Goal: Task Accomplishment & Management: Use online tool/utility

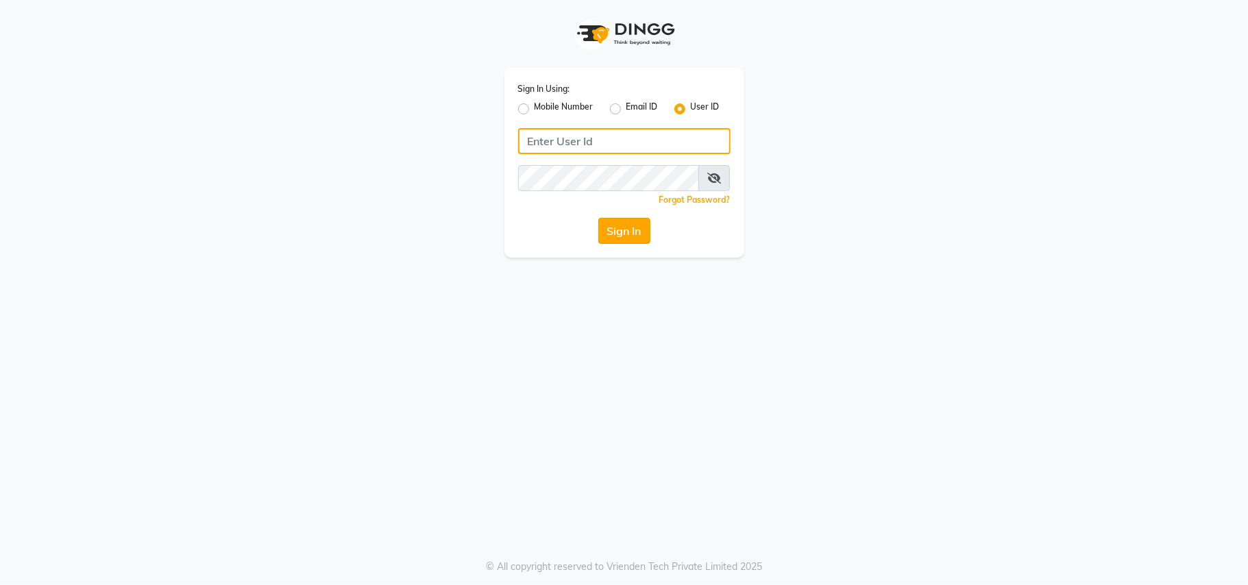
type input "bellezasalon"
click at [618, 222] on button "Sign In" at bounding box center [624, 231] width 52 height 26
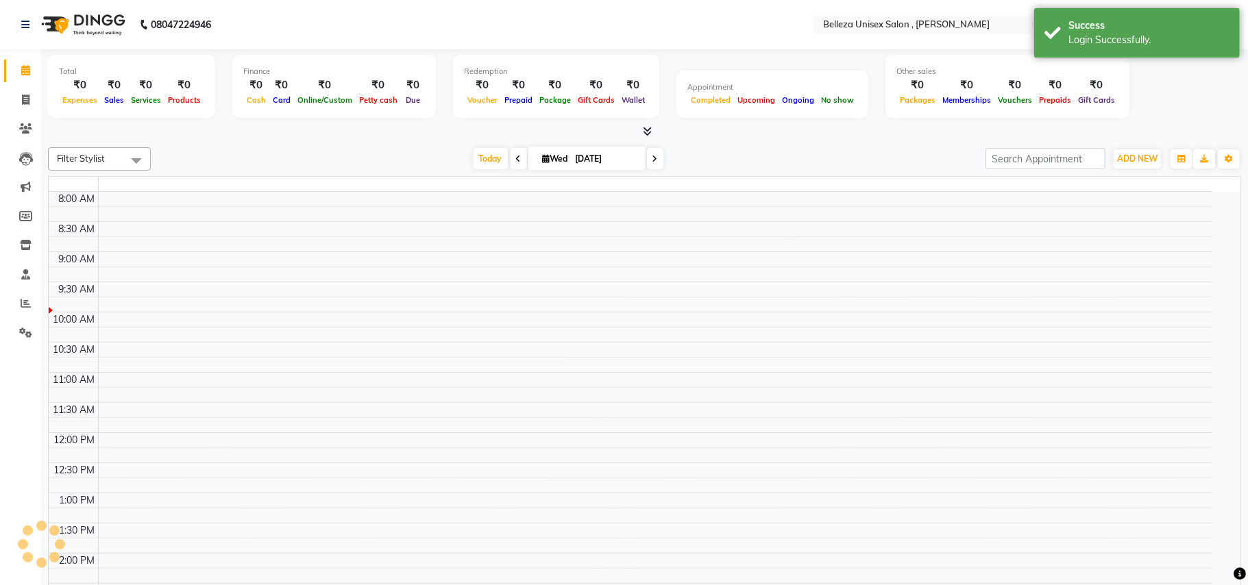
click at [29, 89] on link "Invoice" at bounding box center [20, 100] width 33 height 23
select select "service"
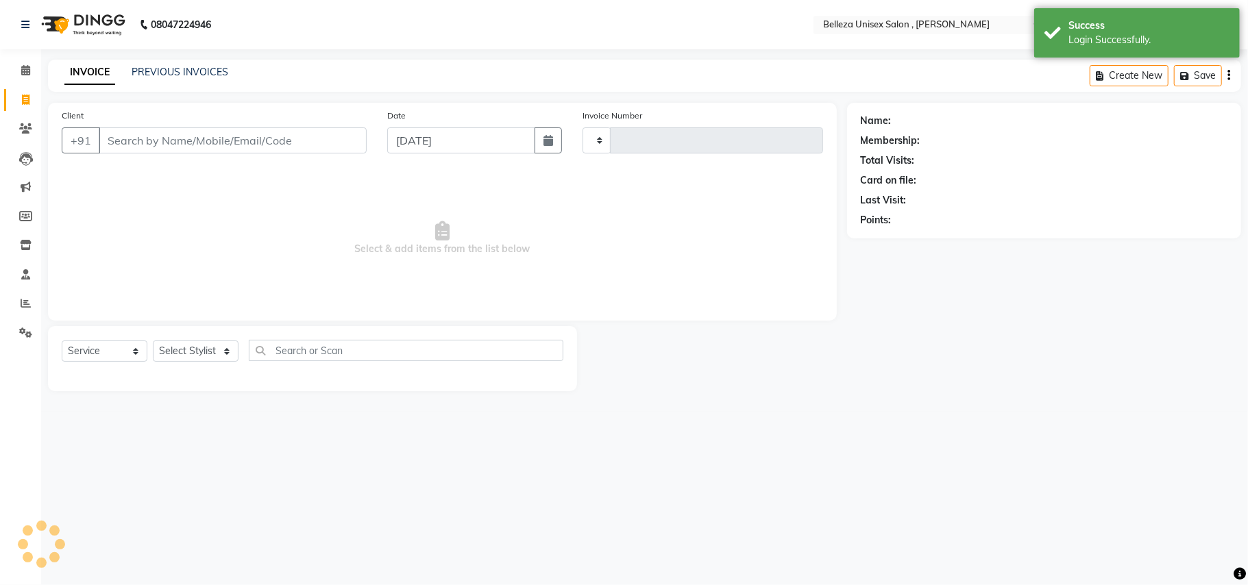
click at [198, 141] on input "Client" at bounding box center [233, 141] width 268 height 26
select select "4047"
type input "3312"
select select "product"
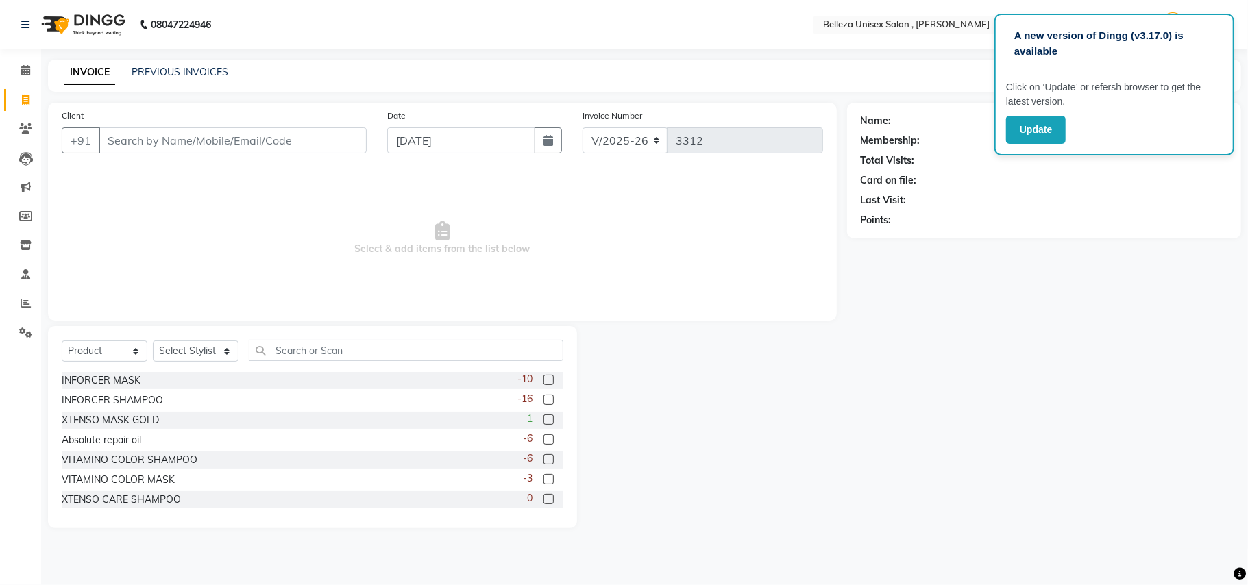
click at [198, 141] on input "Client" at bounding box center [233, 141] width 268 height 26
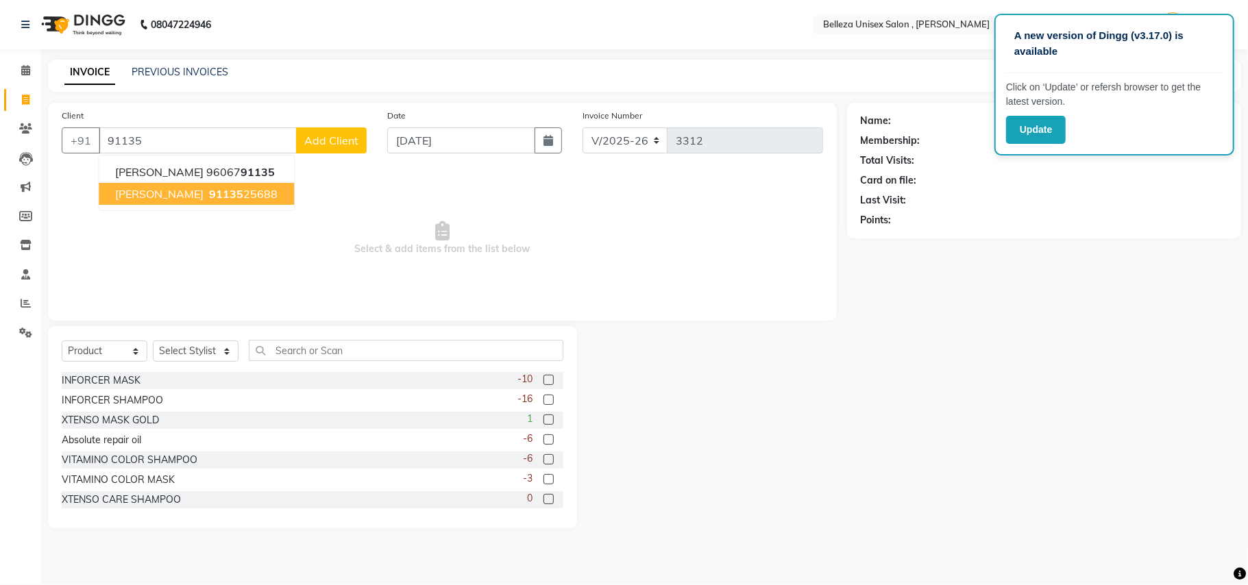
click at [176, 183] on button "[PERSON_NAME] 91135 25688" at bounding box center [196, 194] width 195 height 22
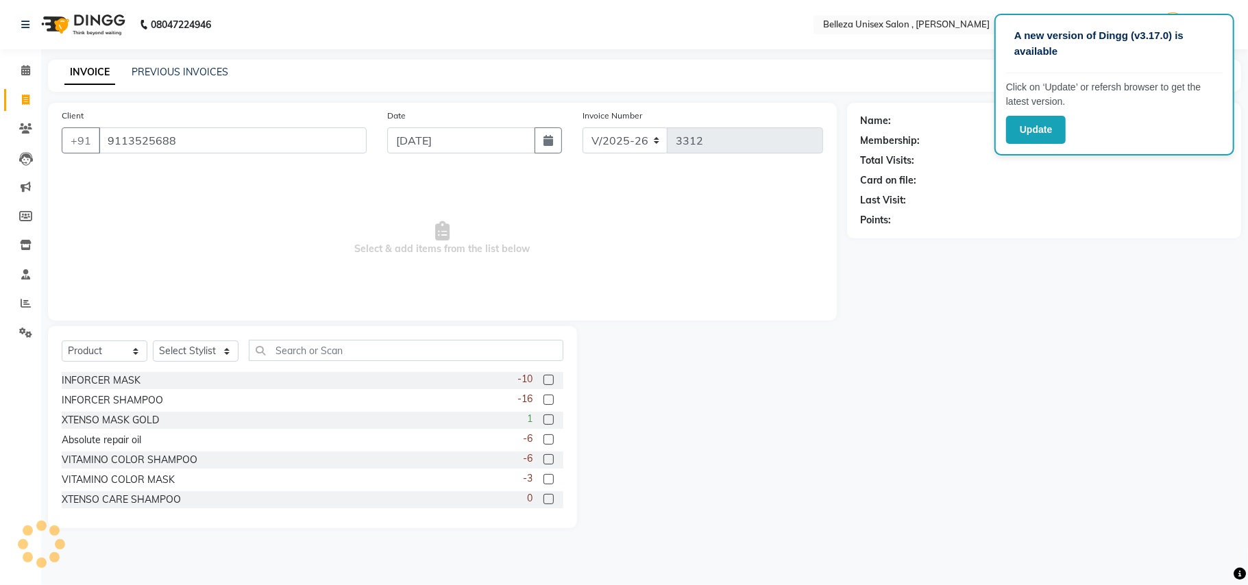
type input "9113525688"
click at [100, 351] on select "Select Service Product Membership Package Voucher Prepaid Gift Card" at bounding box center [105, 351] width 86 height 21
select select "service"
click at [62, 341] on select "Select Service Product Membership Package Voucher Prepaid Gift Card" at bounding box center [105, 351] width 86 height 21
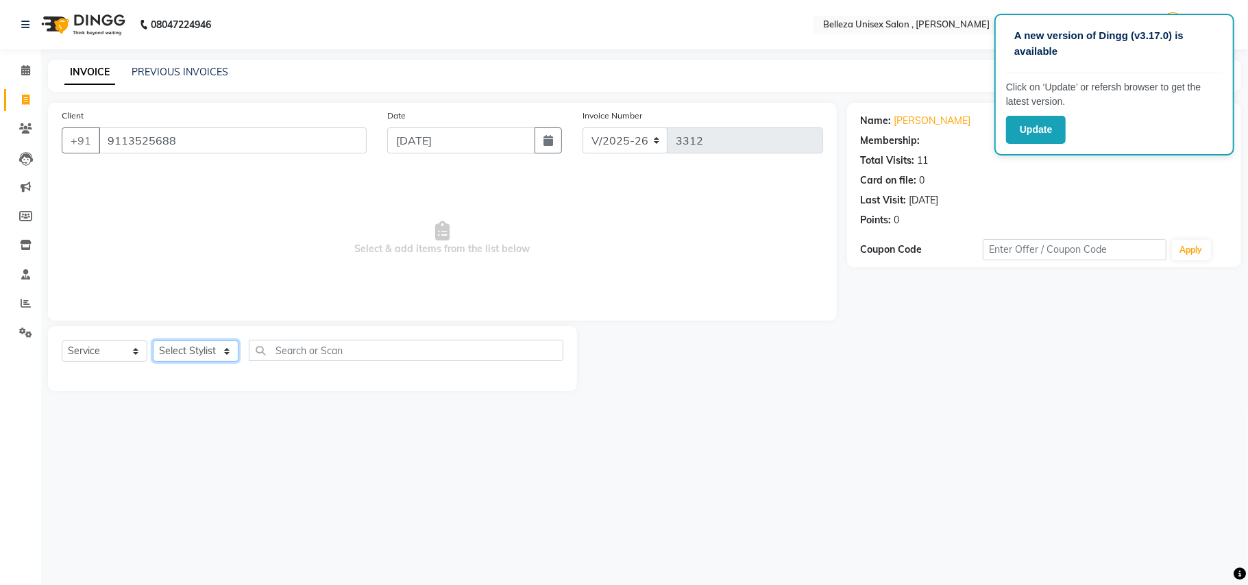
click at [192, 345] on select "Select Stylist [PERSON_NAME] Barsa Boss [PERSON_NAME] [PERSON_NAME] [PERSON_NAM…" at bounding box center [196, 351] width 86 height 21
select select "52542"
click at [153, 341] on select "Select Stylist [PERSON_NAME] Barsa Boss [PERSON_NAME] [PERSON_NAME] [PERSON_NAM…" at bounding box center [196, 351] width 86 height 21
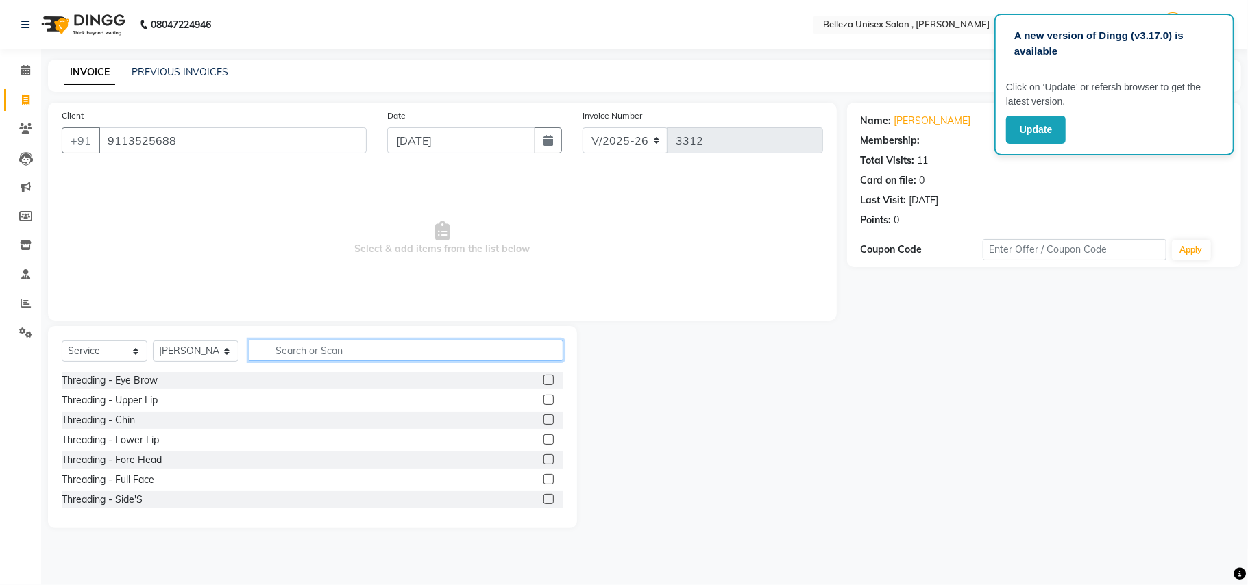
click at [345, 350] on input "text" at bounding box center [406, 350] width 315 height 21
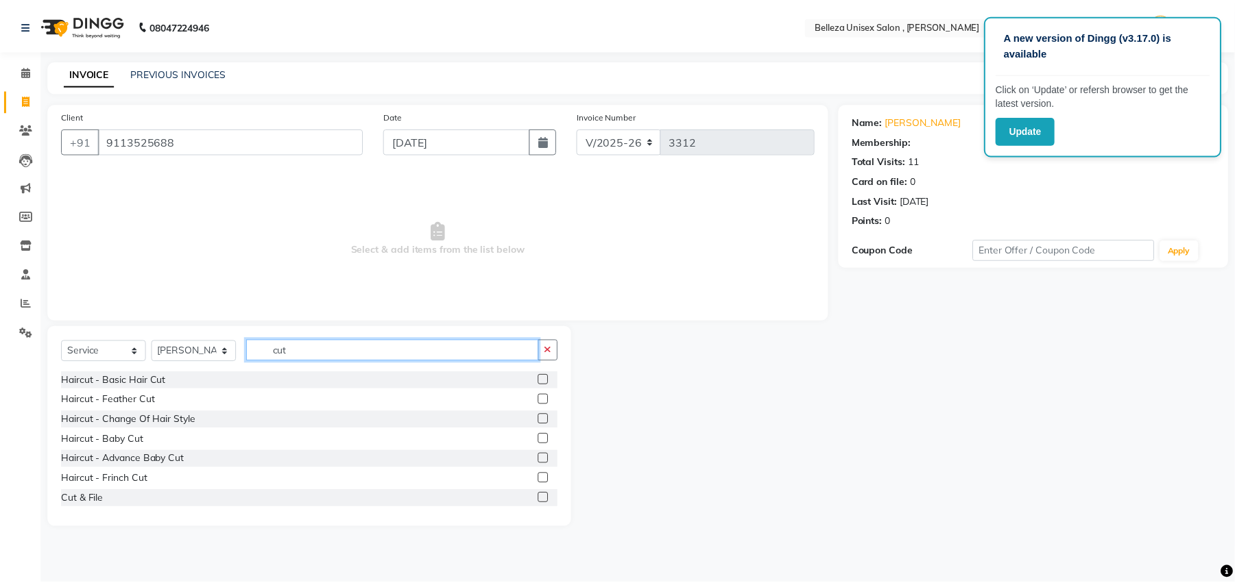
scroll to position [121, 0]
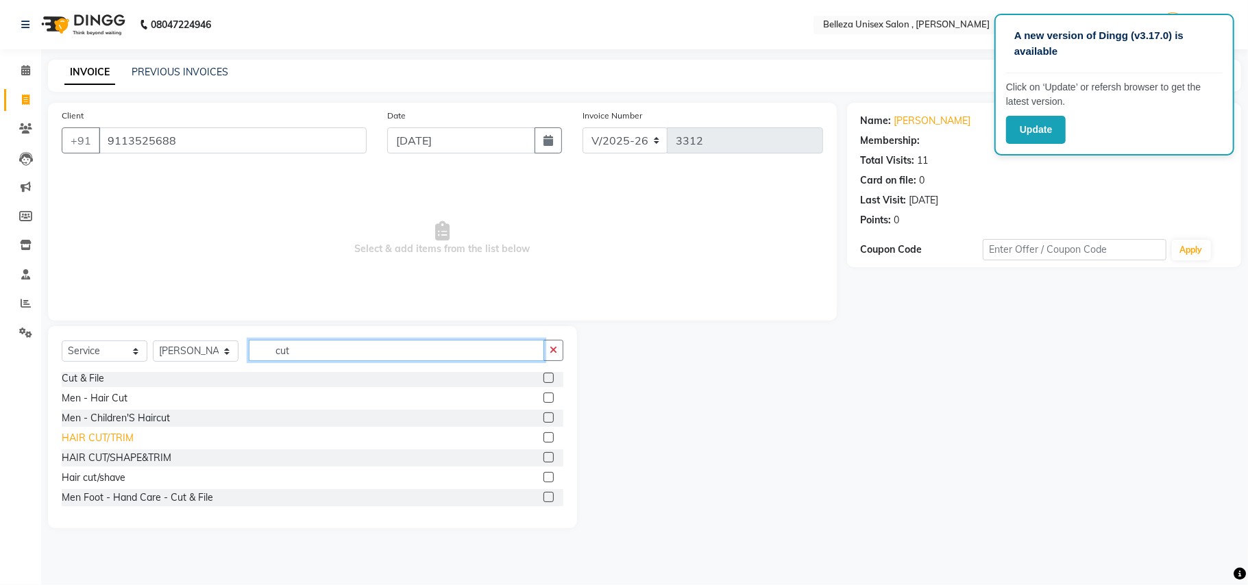
type input "cut"
click at [111, 435] on div "HAIR CUT/TRIM" at bounding box center [98, 438] width 72 height 14
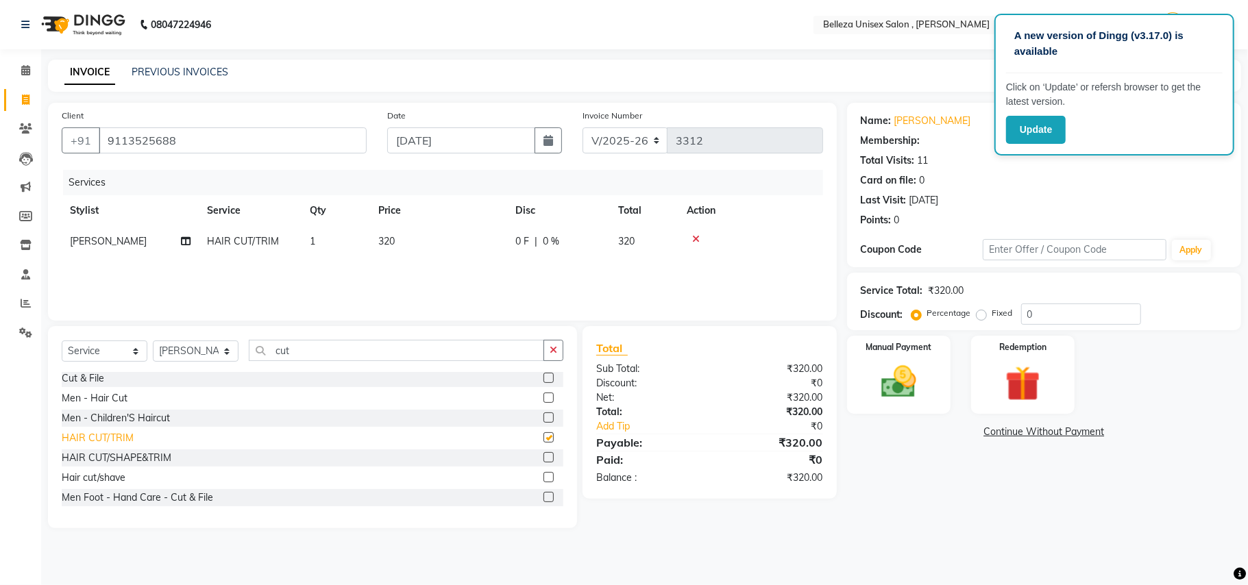
checkbox input "false"
click at [897, 401] on img at bounding box center [899, 382] width 60 height 43
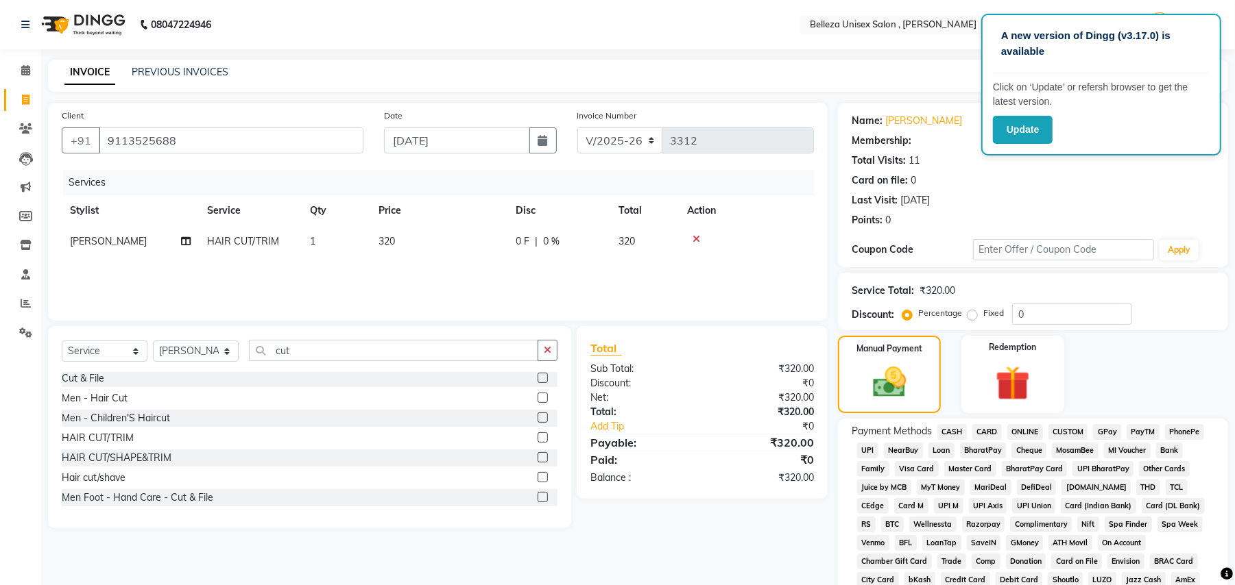
click at [870, 454] on span "UPI" at bounding box center [867, 451] width 21 height 16
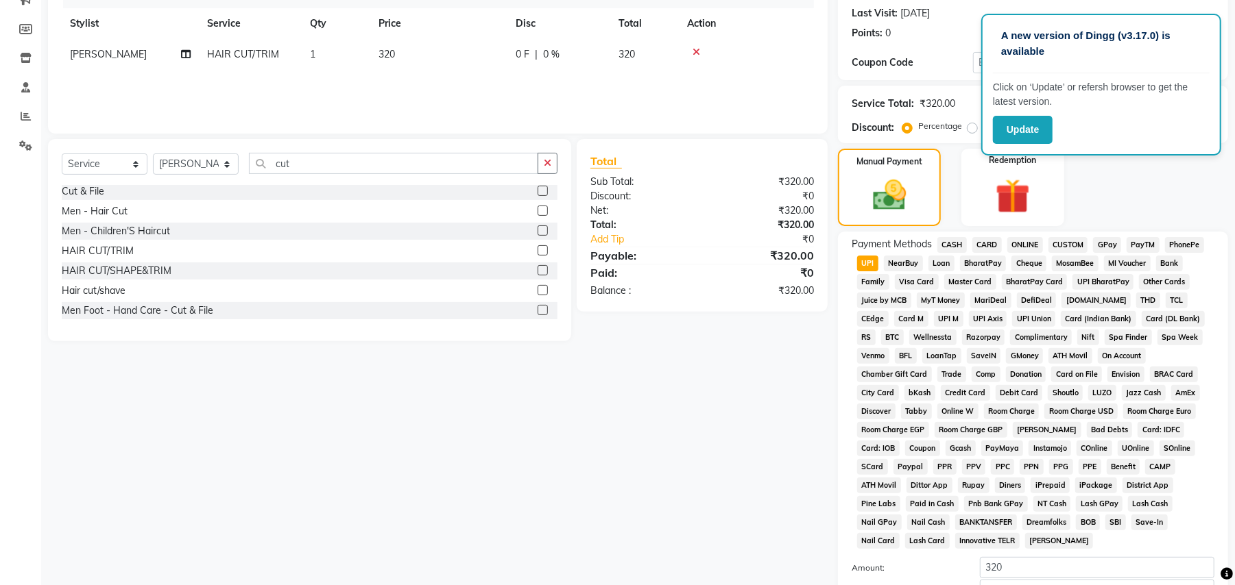
scroll to position [317, 0]
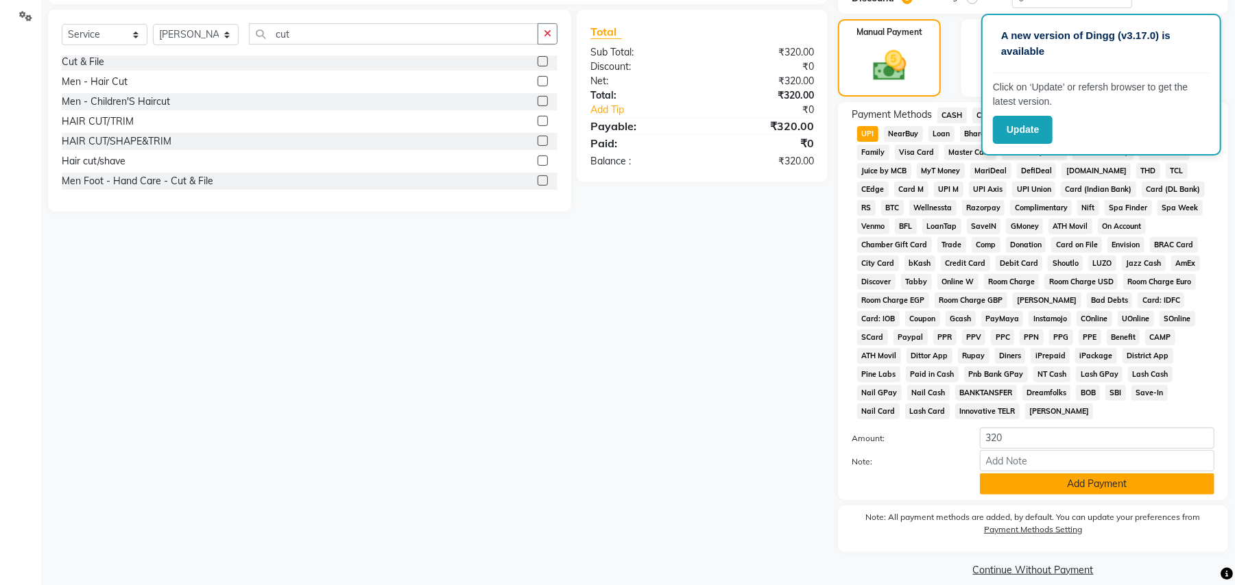
click at [1155, 474] on button "Add Payment" at bounding box center [1097, 484] width 234 height 21
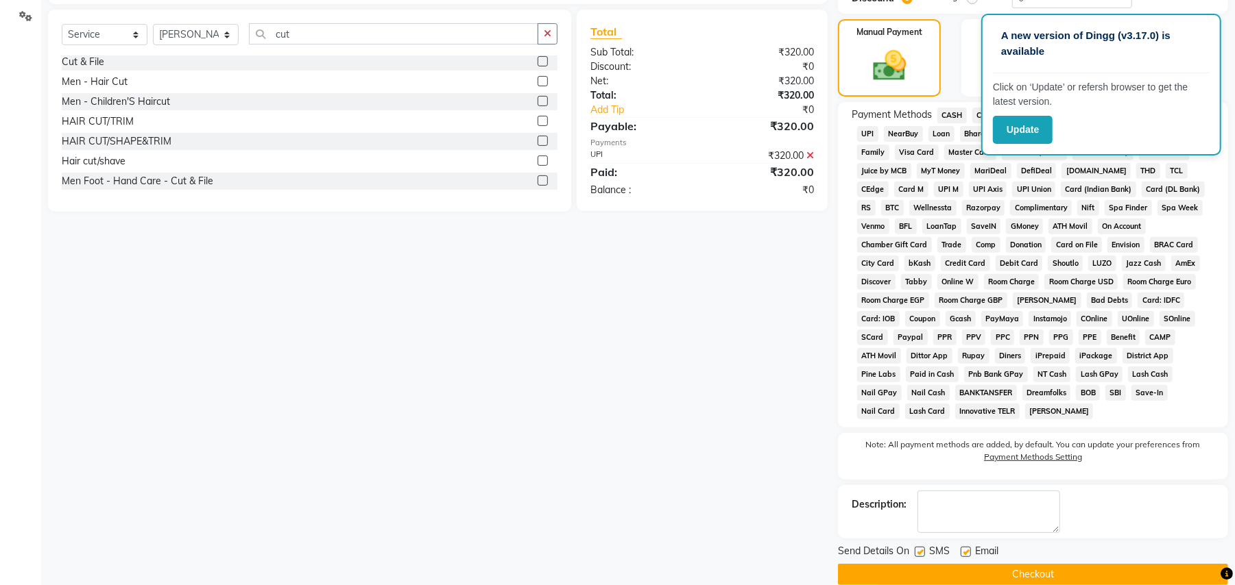
click at [1075, 564] on button "Checkout" at bounding box center [1033, 574] width 390 height 21
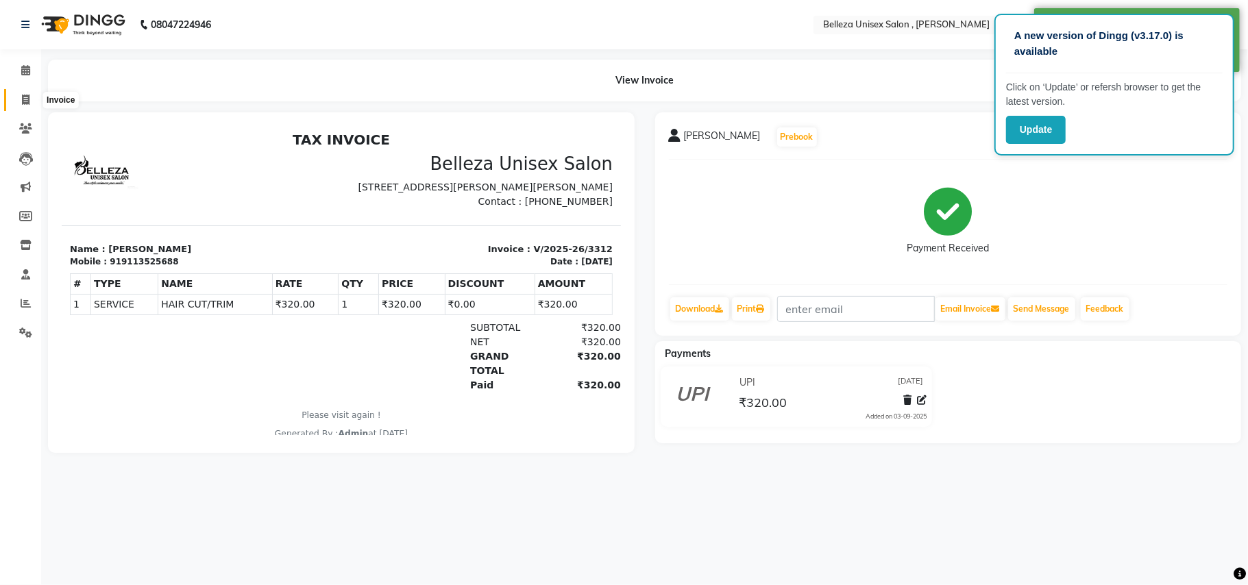
click at [28, 100] on icon at bounding box center [26, 100] width 8 height 10
select select "service"
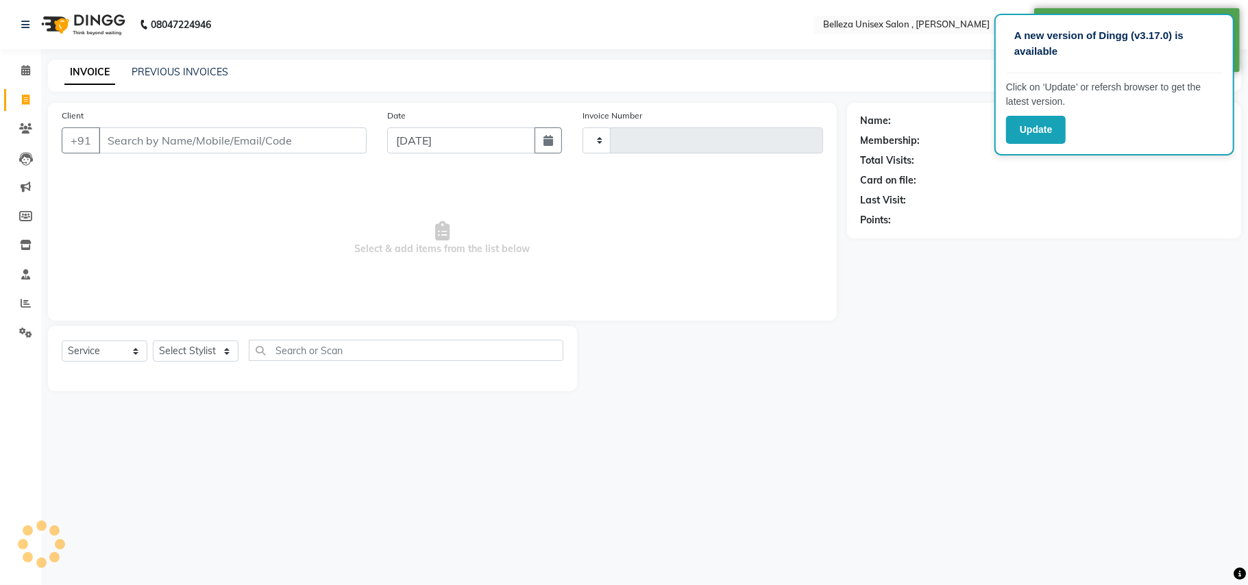
type input "3313"
select select "4047"
select select "product"
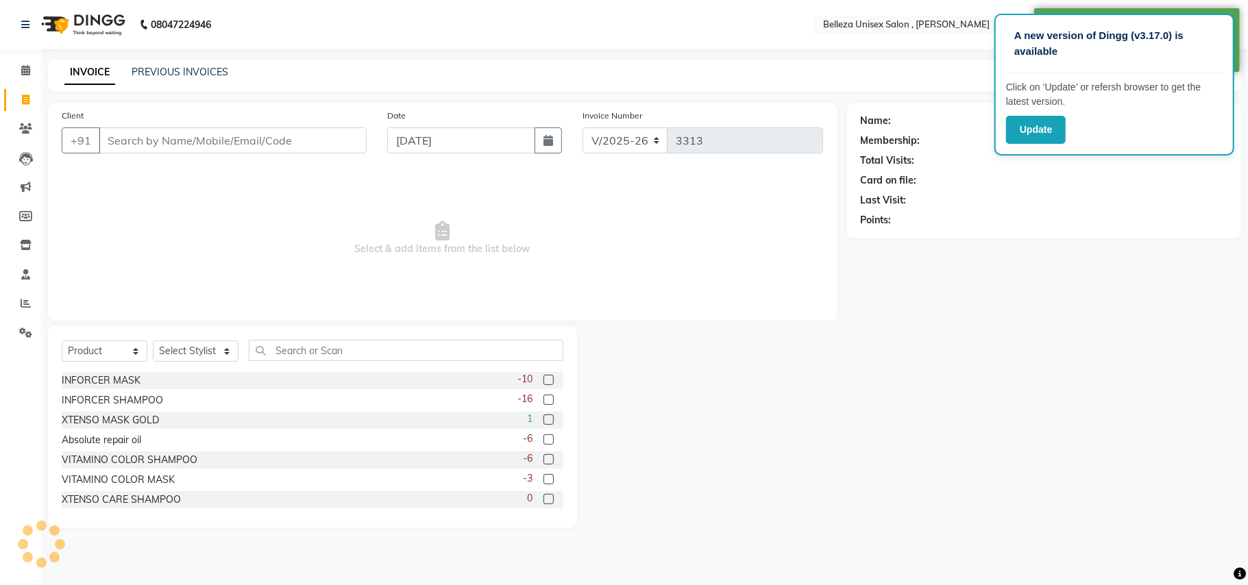
drag, startPoint x: 247, startPoint y: 147, endPoint x: 271, endPoint y: 130, distance: 29.5
click at [269, 135] on input "Client" at bounding box center [233, 141] width 268 height 26
